Goal: Task Accomplishment & Management: Manage account settings

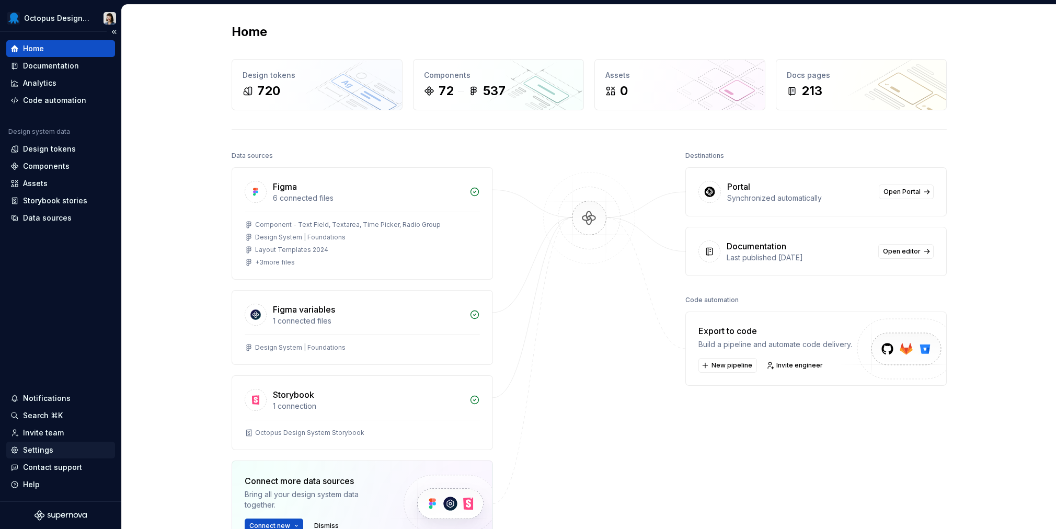
click at [60, 451] on div "Settings" at bounding box center [60, 450] width 100 height 10
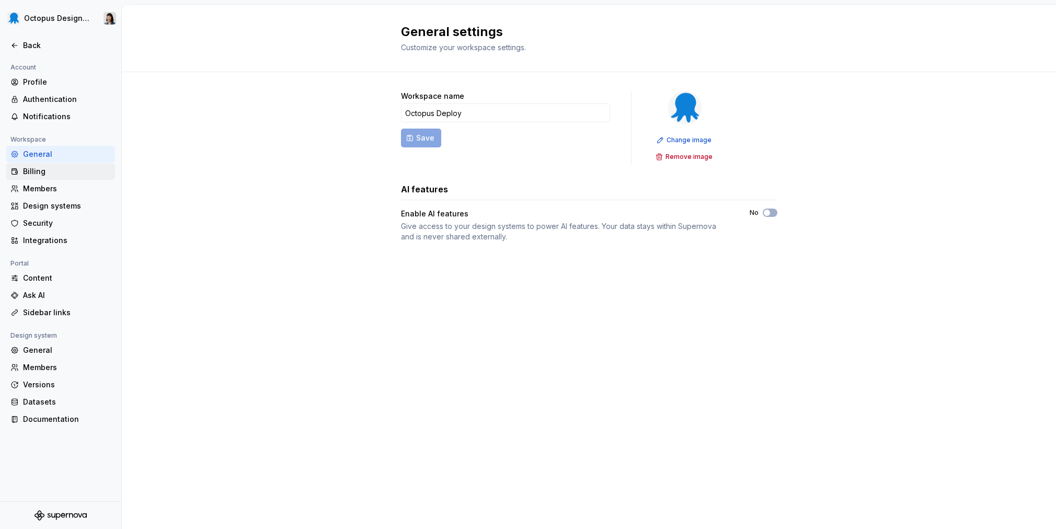
drag, startPoint x: 53, startPoint y: 170, endPoint x: 64, endPoint y: 172, distance: 11.0
click at [53, 171] on div "Billing" at bounding box center [67, 171] width 88 height 10
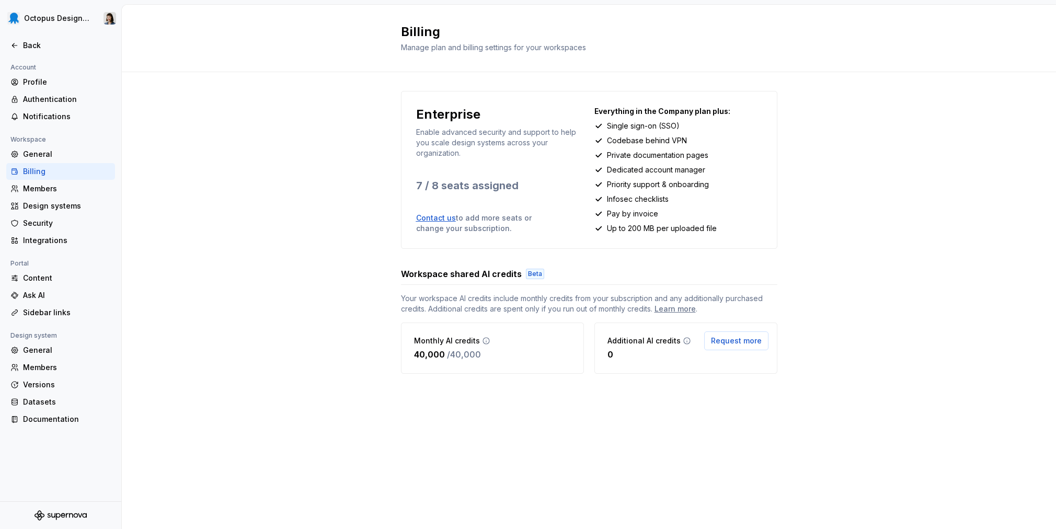
click at [228, 184] on div "Enterprise Enable advanced security and support to help you scale design system…" at bounding box center [589, 243] width 935 height 342
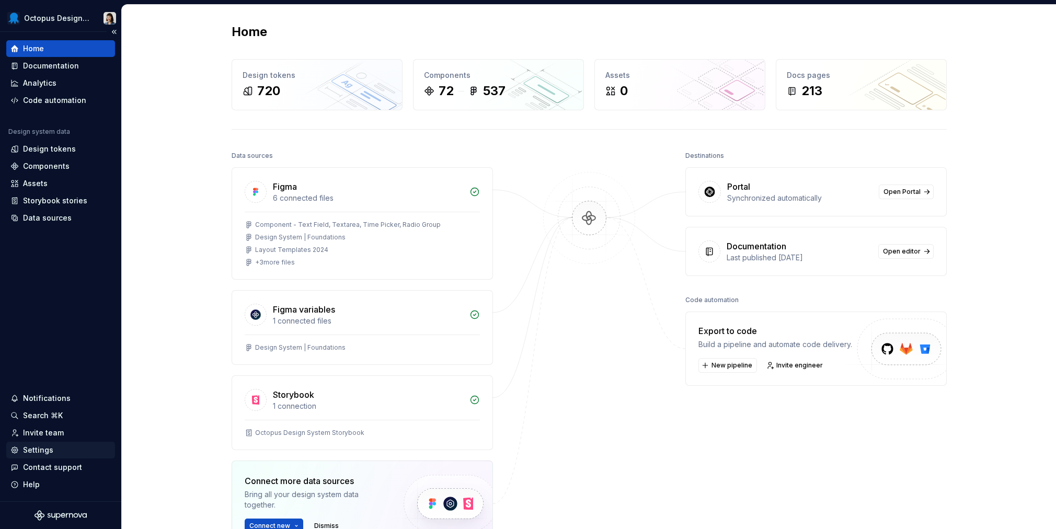
click at [38, 450] on div "Settings" at bounding box center [38, 450] width 30 height 10
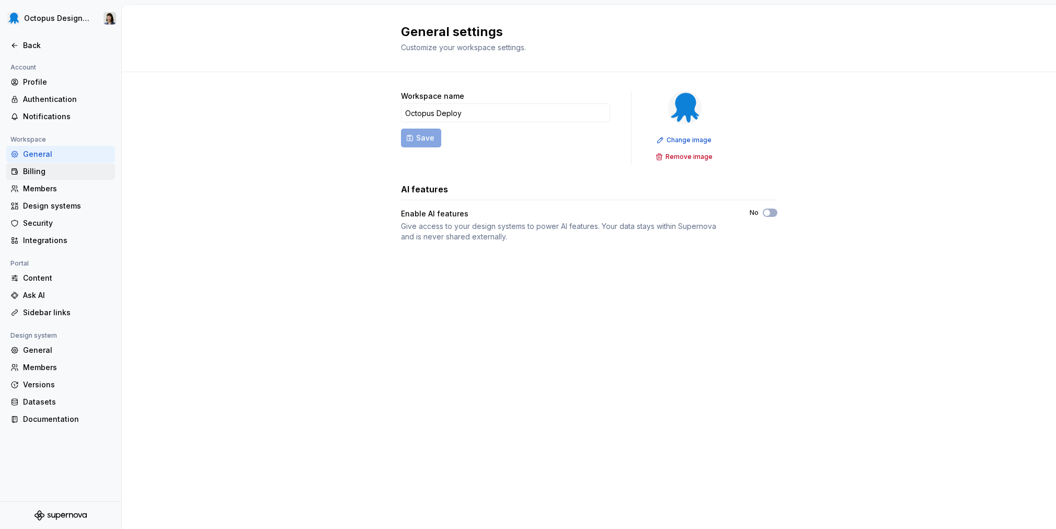
click at [61, 168] on div "Billing" at bounding box center [67, 171] width 88 height 10
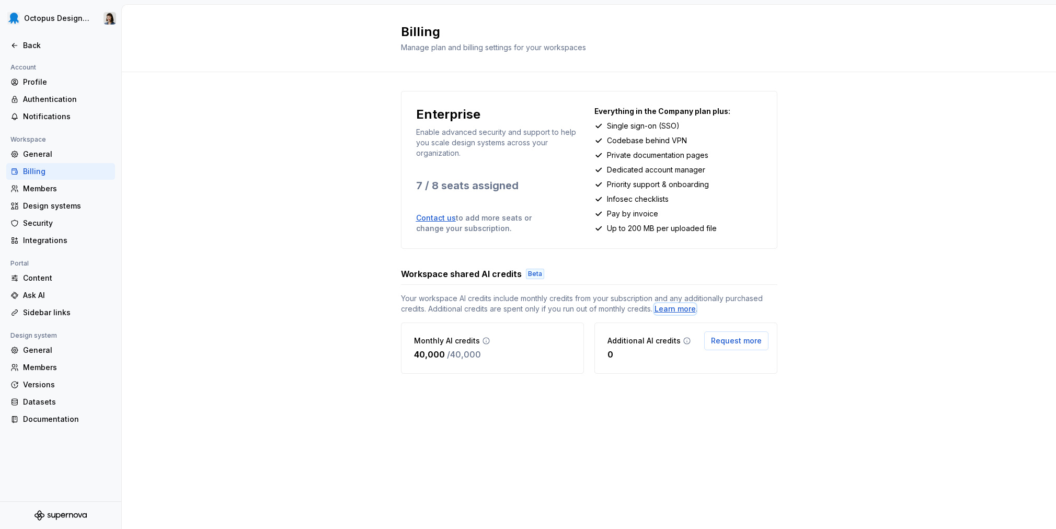
click at [685, 308] on div "Learn more" at bounding box center [675, 309] width 41 height 10
click at [48, 275] on div "Content" at bounding box center [67, 278] width 88 height 10
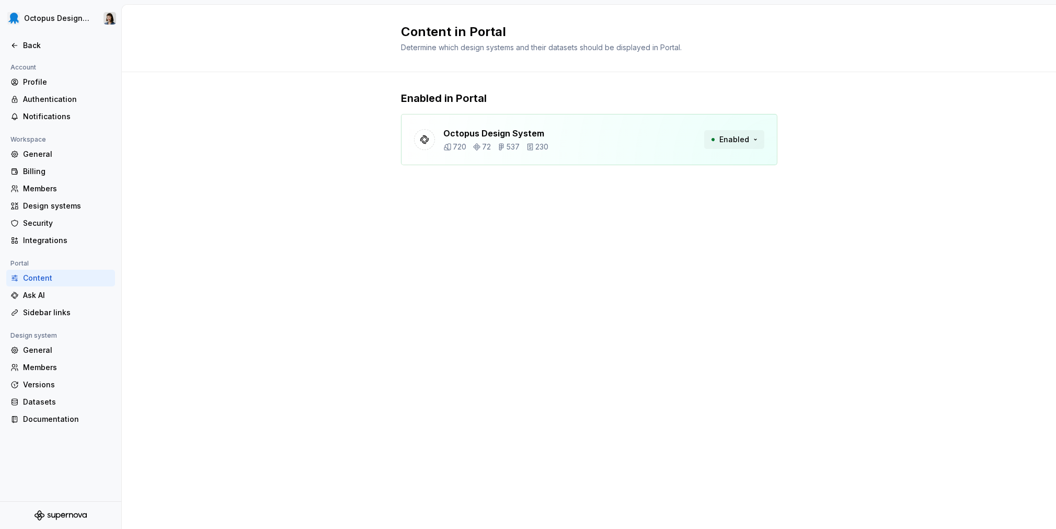
click at [748, 139] on span "Enabled" at bounding box center [735, 139] width 30 height 10
drag, startPoint x: 730, startPoint y: 254, endPoint x: 707, endPoint y: 233, distance: 31.5
click at [730, 254] on div "Content in Portal Determine which design systems and their datasets should be d…" at bounding box center [589, 267] width 935 height 525
click at [37, 49] on div "Back" at bounding box center [67, 45] width 88 height 10
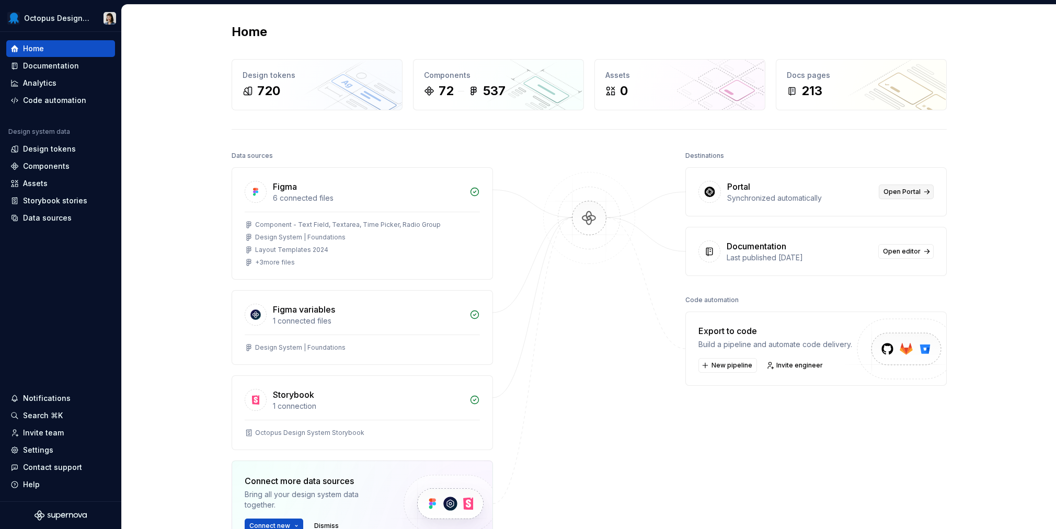
click at [906, 189] on span "Open Portal" at bounding box center [902, 192] width 37 height 8
